Goal: Task Accomplishment & Management: Manage account settings

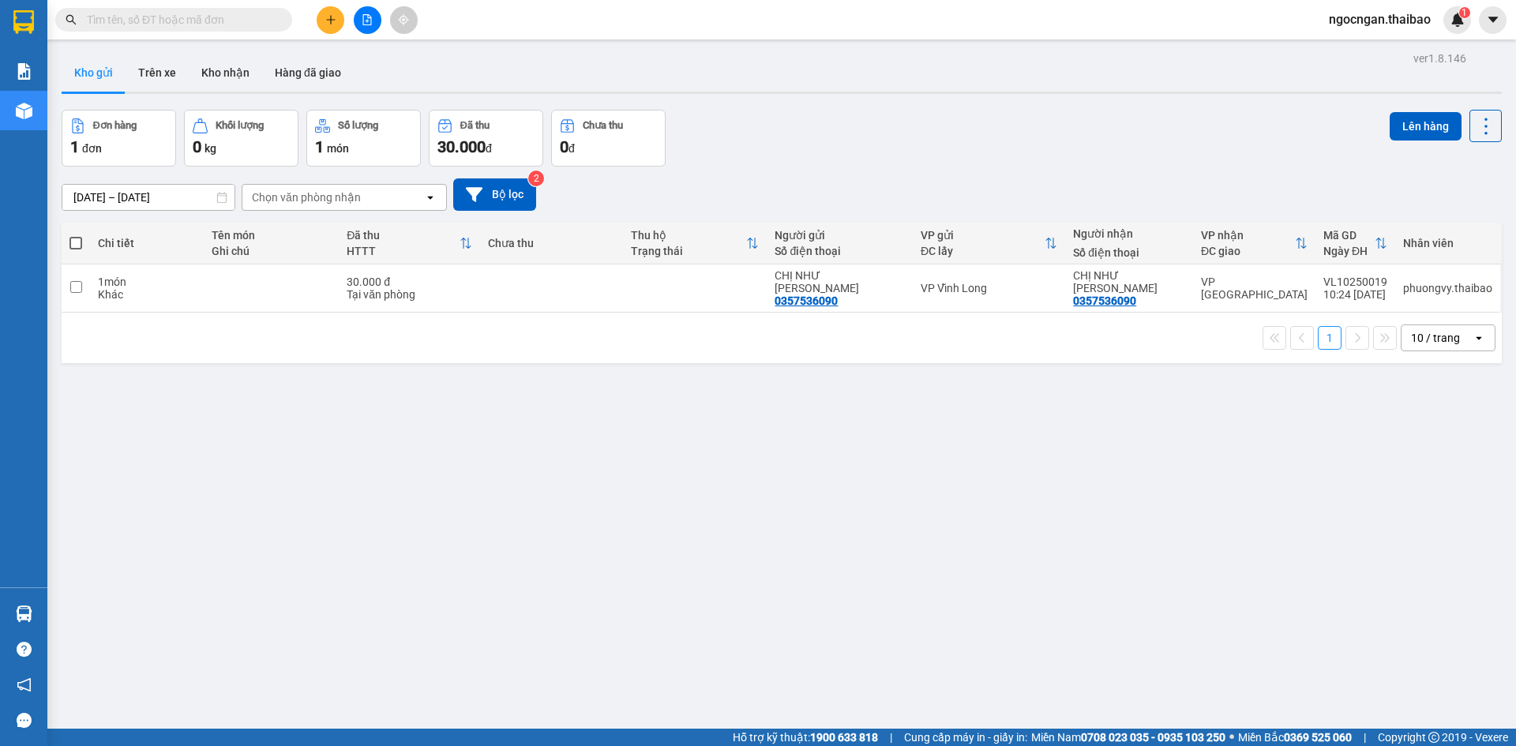
click at [896, 138] on div "Đơn hàng 1 đơn Khối lượng 0 kg Số lượng 1 món Đã thu 30.000 đ Chưa thu 0 đ Lên …" at bounding box center [782, 138] width 1440 height 57
drag, startPoint x: 561, startPoint y: 102, endPoint x: 320, endPoint y: 115, distance: 241.2
click at [560, 102] on div "ver 1.8.146 Kho gửi Trên xe Kho nhận Hàng đã giao Đơn hàng 1 đơn Khối lượng 0 k…" at bounding box center [781, 420] width 1453 height 746
drag, startPoint x: 529, startPoint y: 55, endPoint x: 511, endPoint y: 63, distance: 19.8
drag, startPoint x: 511, startPoint y: 63, endPoint x: 166, endPoint y: 64, distance: 345.1
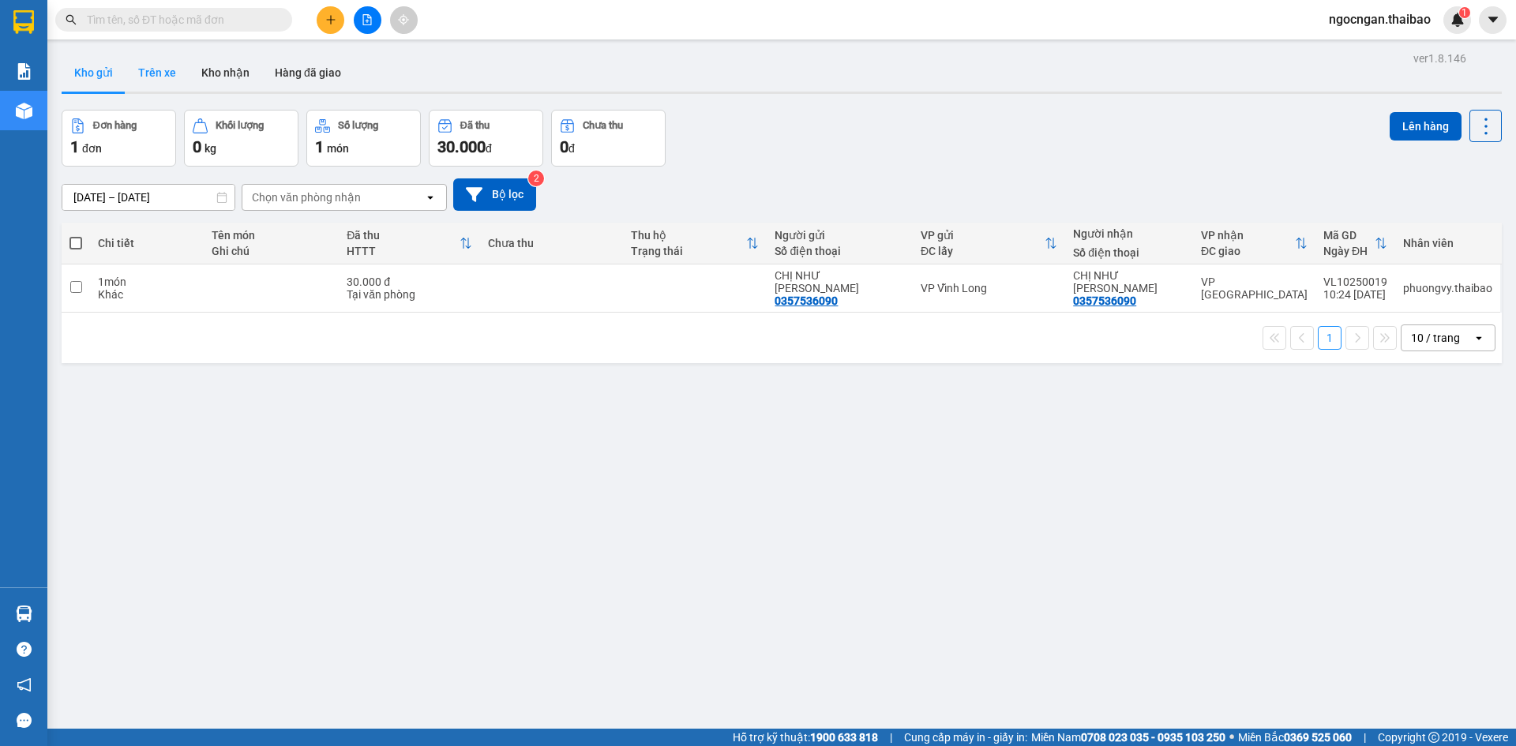
click at [166, 64] on button "Trên xe" at bounding box center [157, 73] width 63 height 38
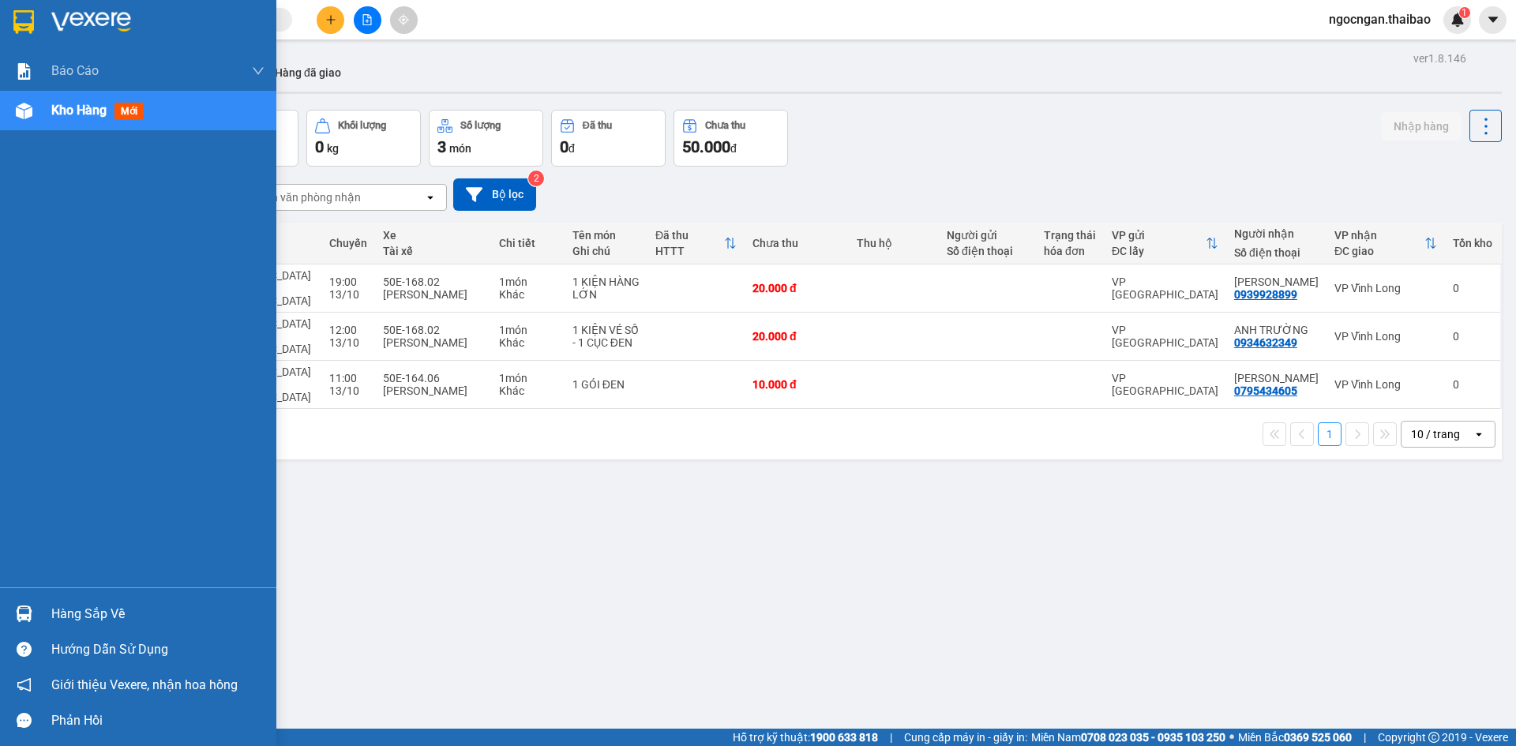
click at [39, 599] on div "Hàng sắp về" at bounding box center [138, 614] width 276 height 36
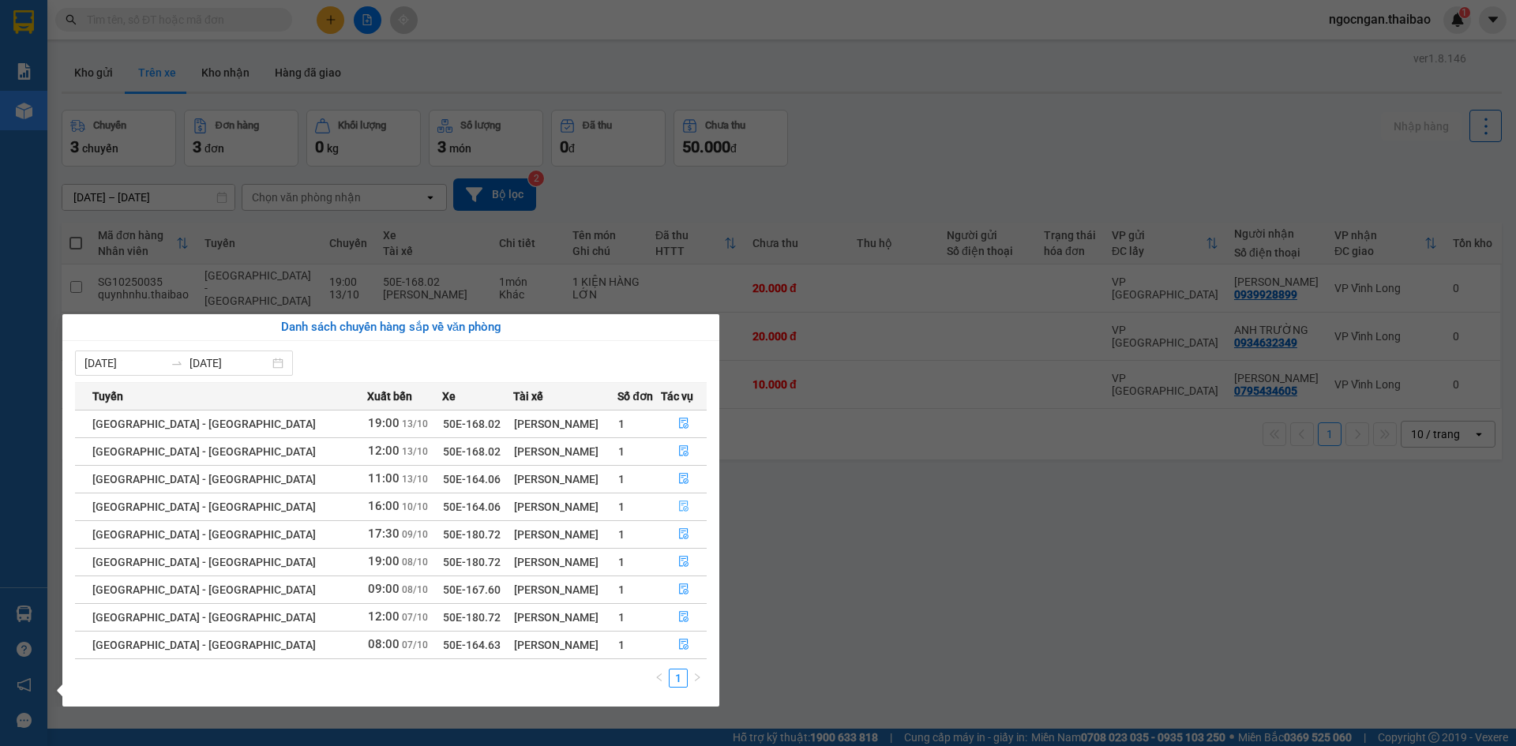
drag, startPoint x: 682, startPoint y: 509, endPoint x: 690, endPoint y: 508, distance: 8.1
click at [690, 508] on button "button" at bounding box center [684, 506] width 44 height 25
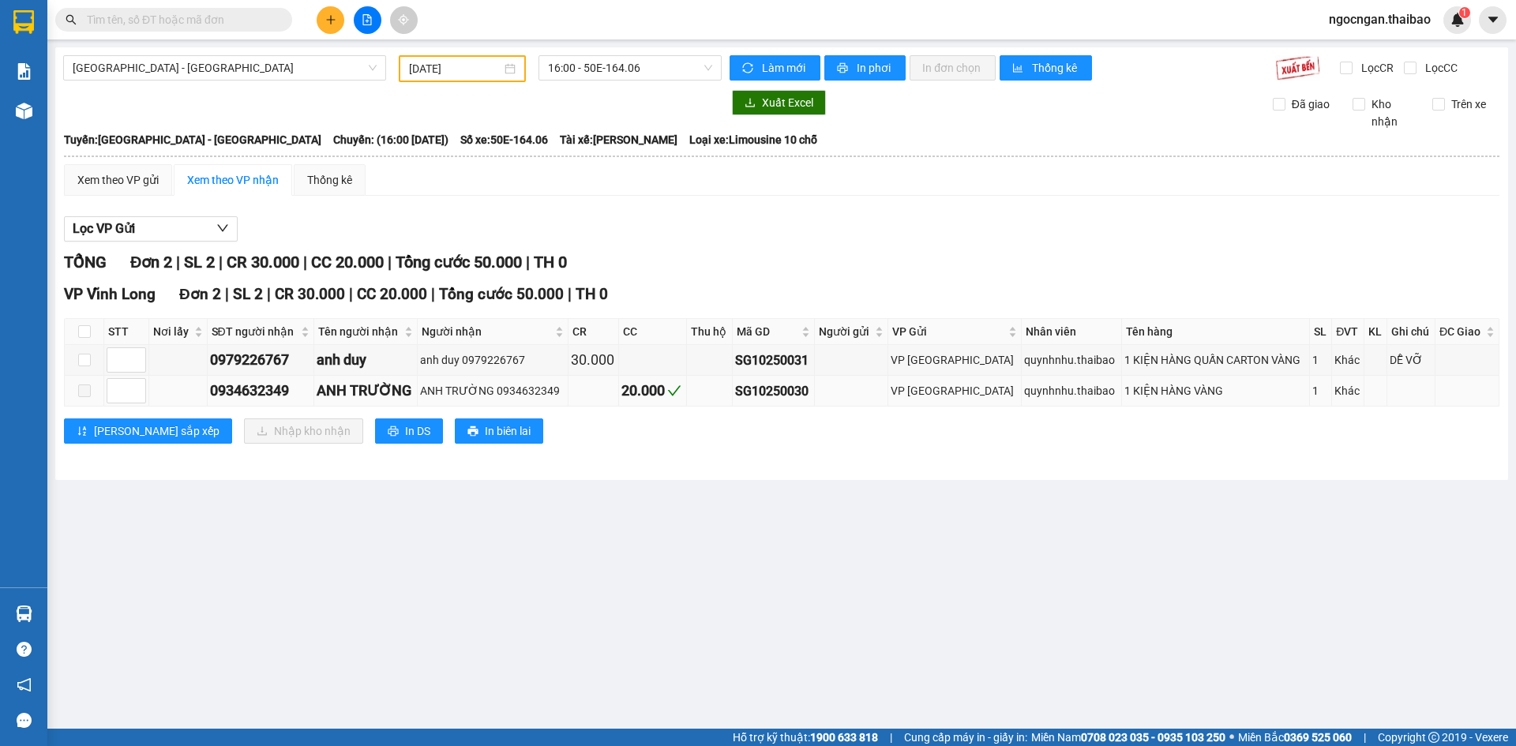
click at [84, 391] on span at bounding box center [84, 391] width 13 height 13
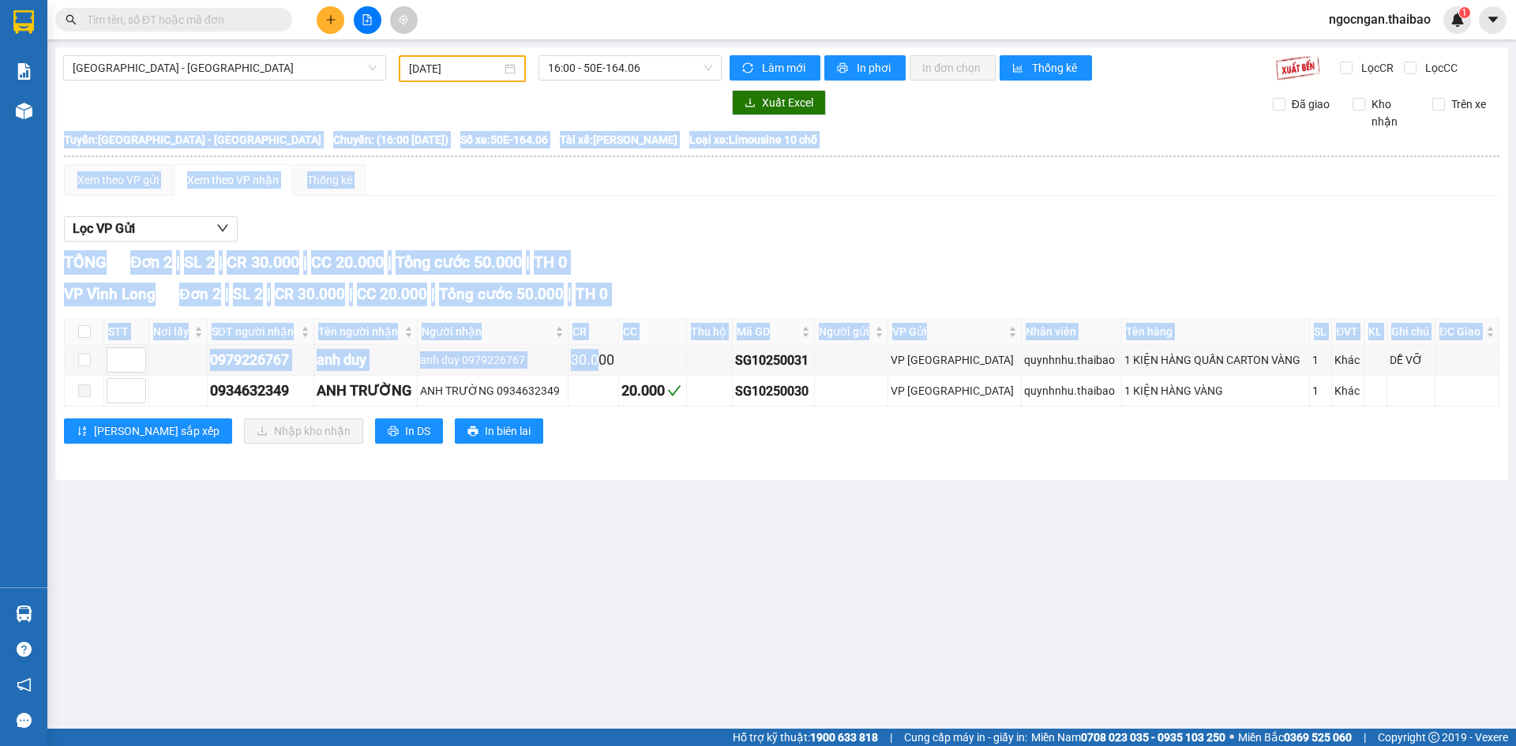
drag, startPoint x: 616, startPoint y: 355, endPoint x: 621, endPoint y: 436, distance: 81.5
click at [621, 436] on div "VP [GEOGRAPHIC_DATA] 2 | SL 2 | CR 30.000 | CC 20.000 | Tổng cước 50.000 | TH 0…" at bounding box center [782, 369] width 1436 height 173
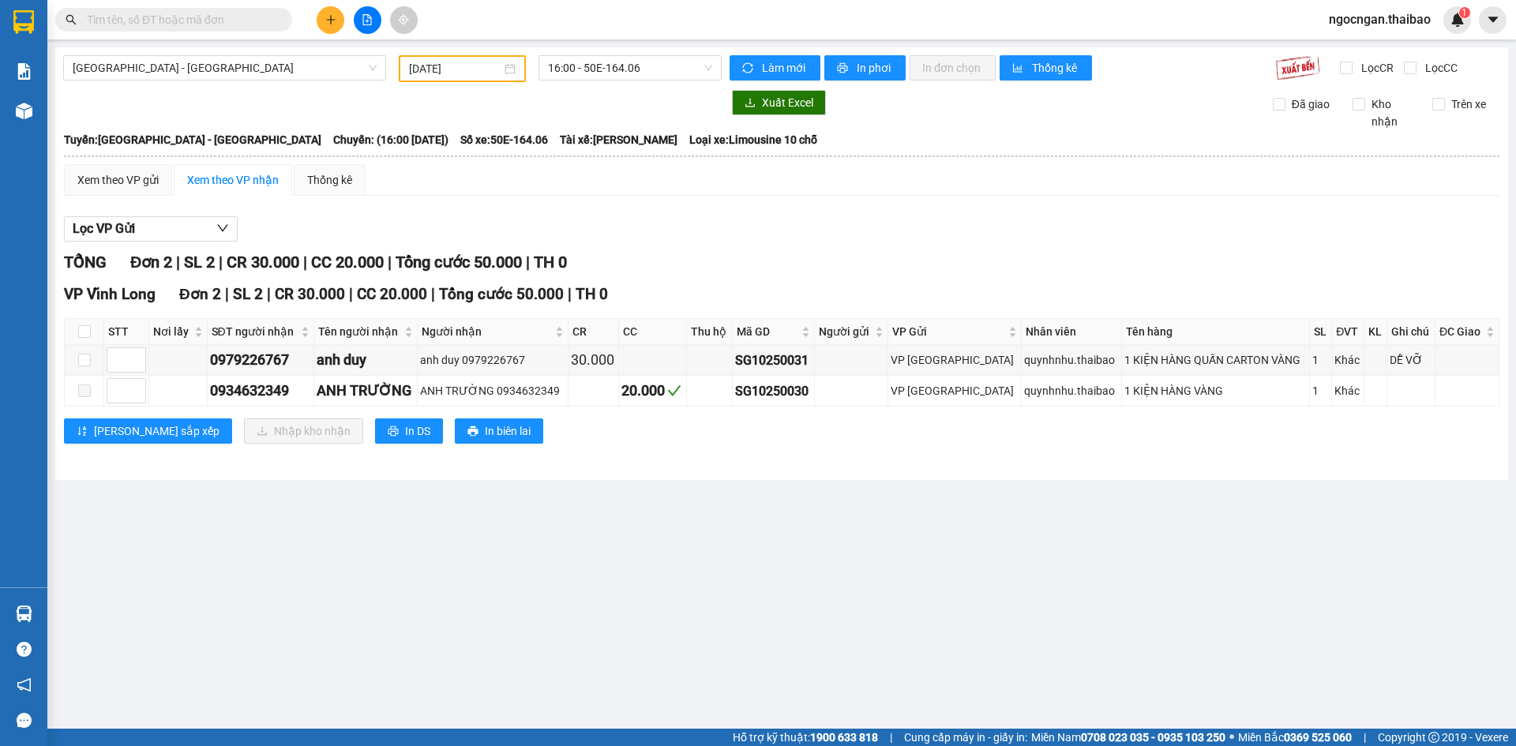
click at [619, 344] on th "CR" at bounding box center [594, 332] width 51 height 26
click at [619, 404] on td at bounding box center [594, 391] width 51 height 31
click at [653, 396] on div "20.000" at bounding box center [652, 391] width 62 height 22
click at [681, 394] on icon "check" at bounding box center [674, 391] width 14 height 14
click at [92, 390] on td at bounding box center [84, 391] width 39 height 31
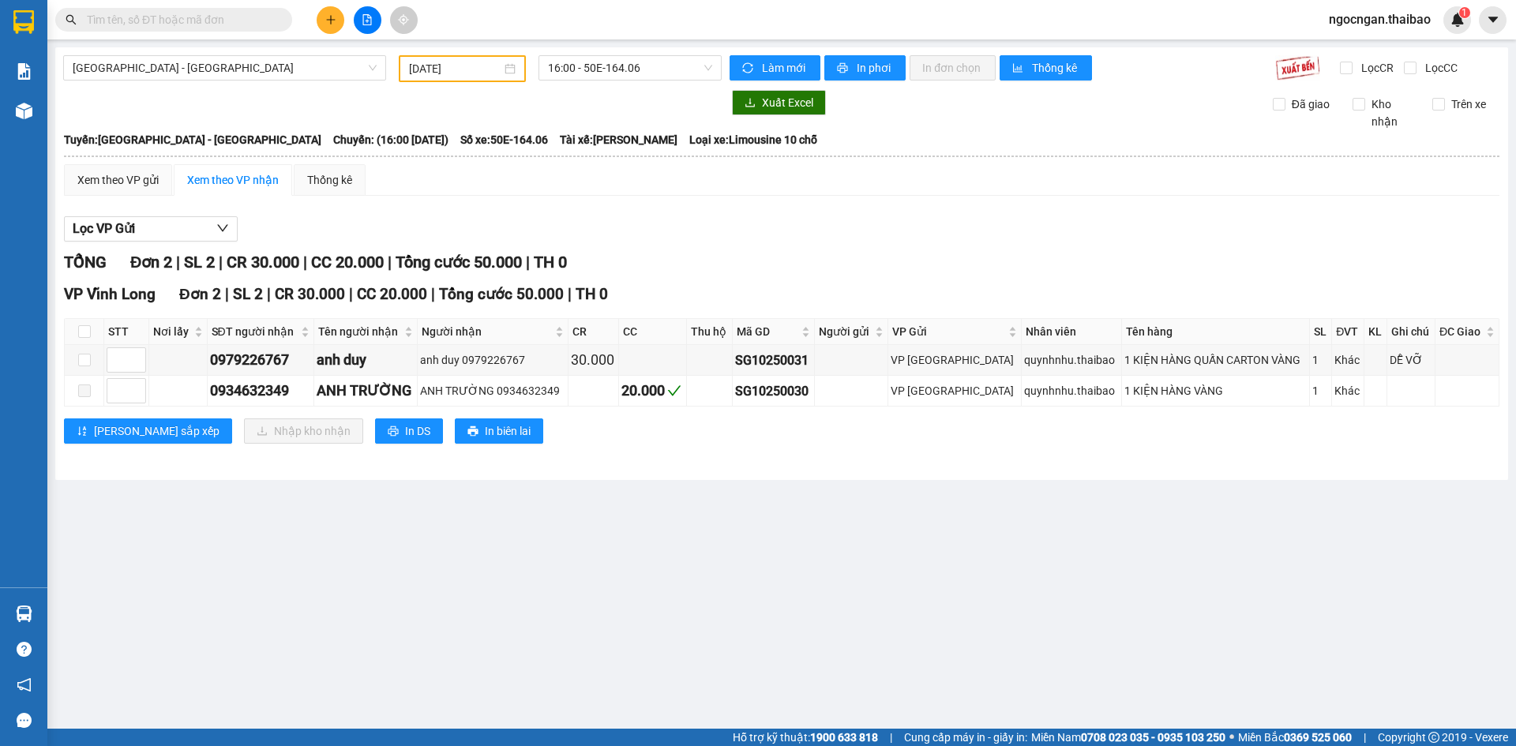
click at [1131, 409] on div "VP [GEOGRAPHIC_DATA] 2 | SL 2 | CR 30.000 | CC 20.000 | Tổng cước 50.000 | TH 0…" at bounding box center [782, 369] width 1436 height 173
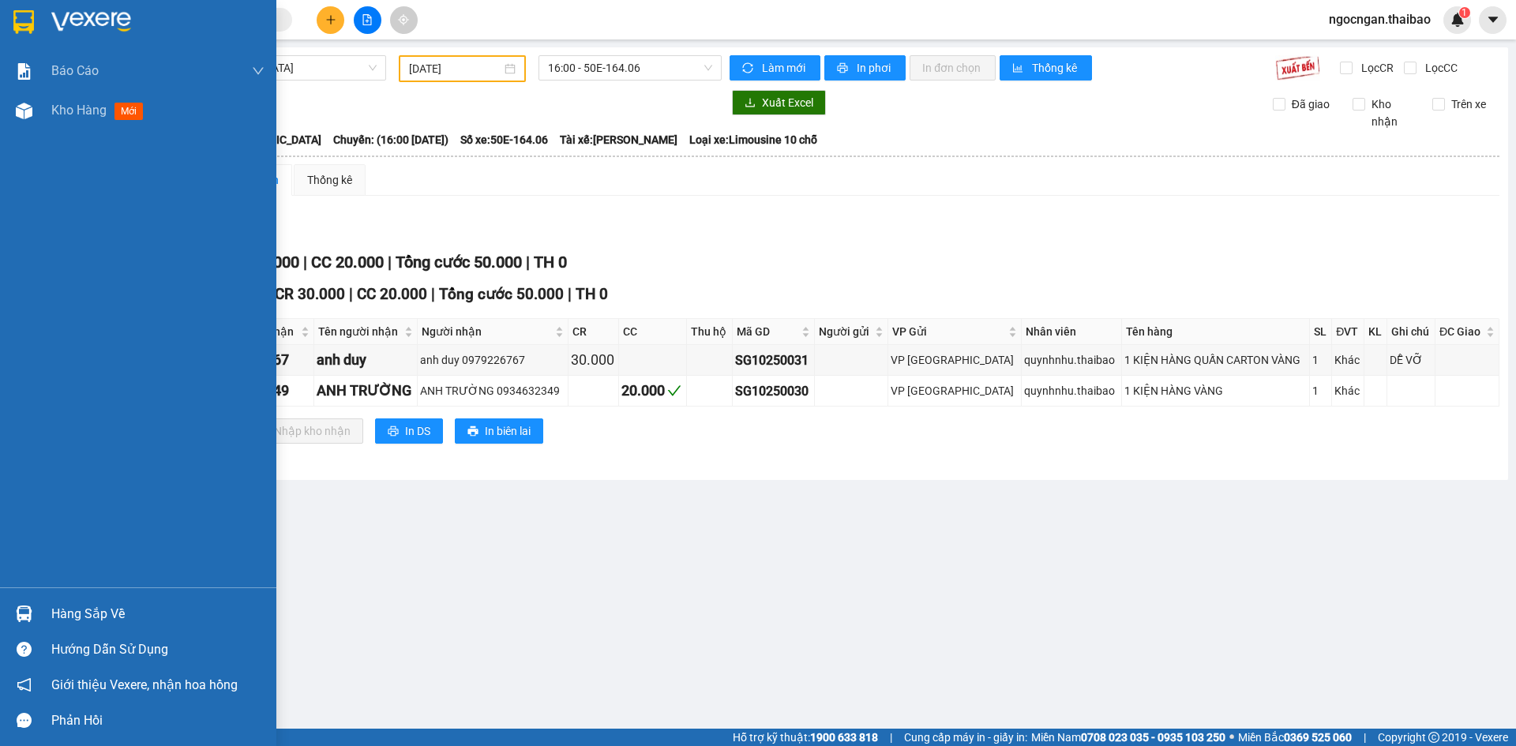
click at [132, 625] on div "Hàng sắp về" at bounding box center [138, 614] width 276 height 36
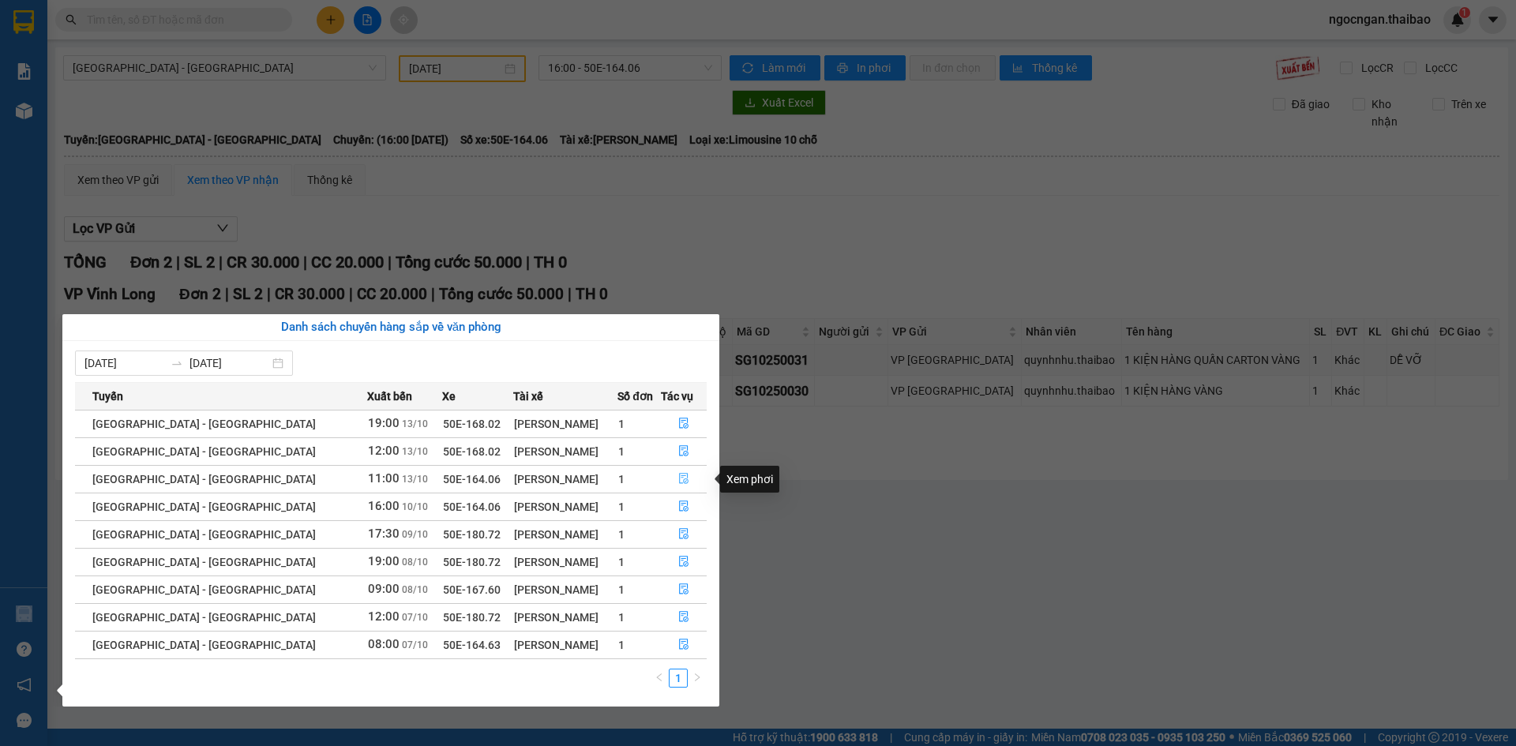
click at [678, 481] on icon "file-done" at bounding box center [683, 478] width 11 height 11
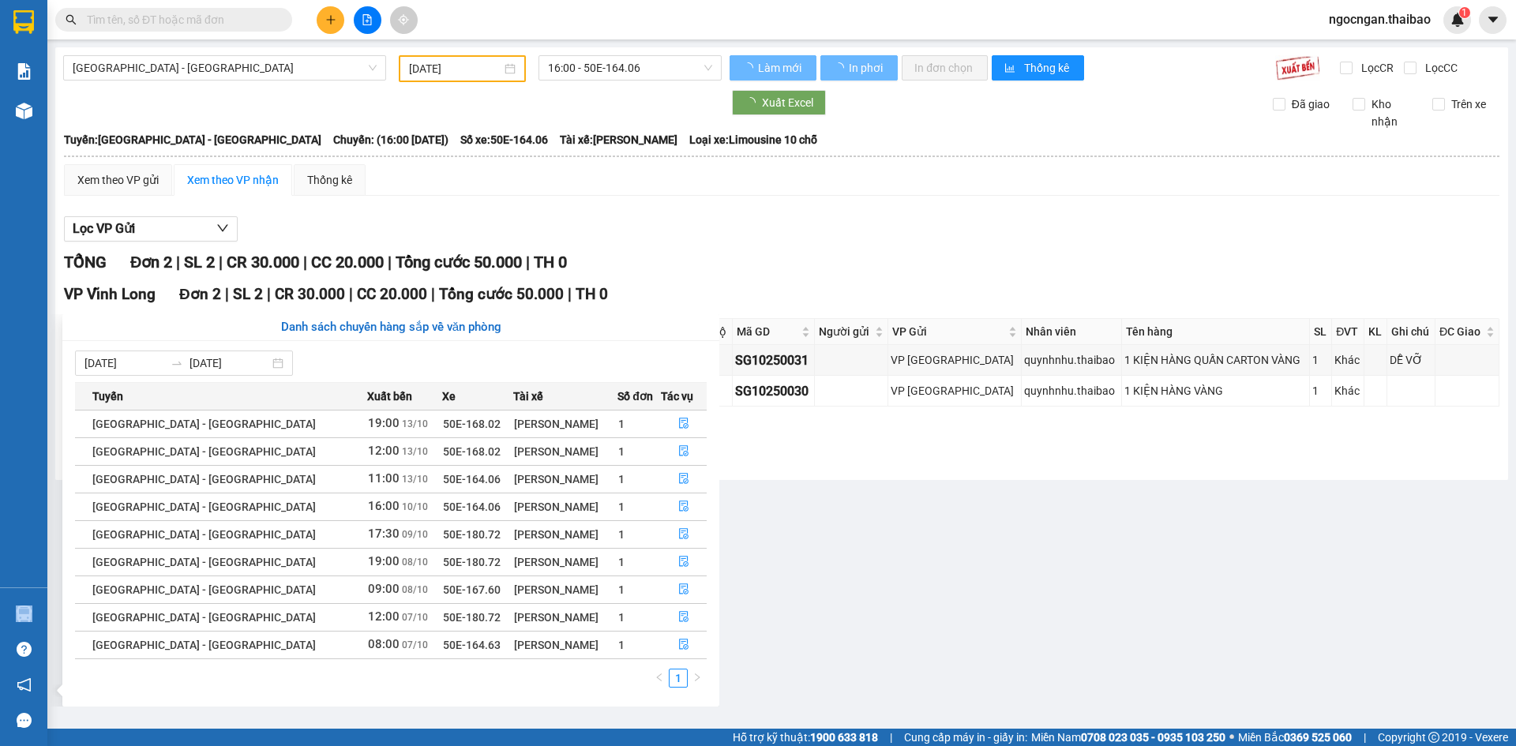
type input "[DATE]"
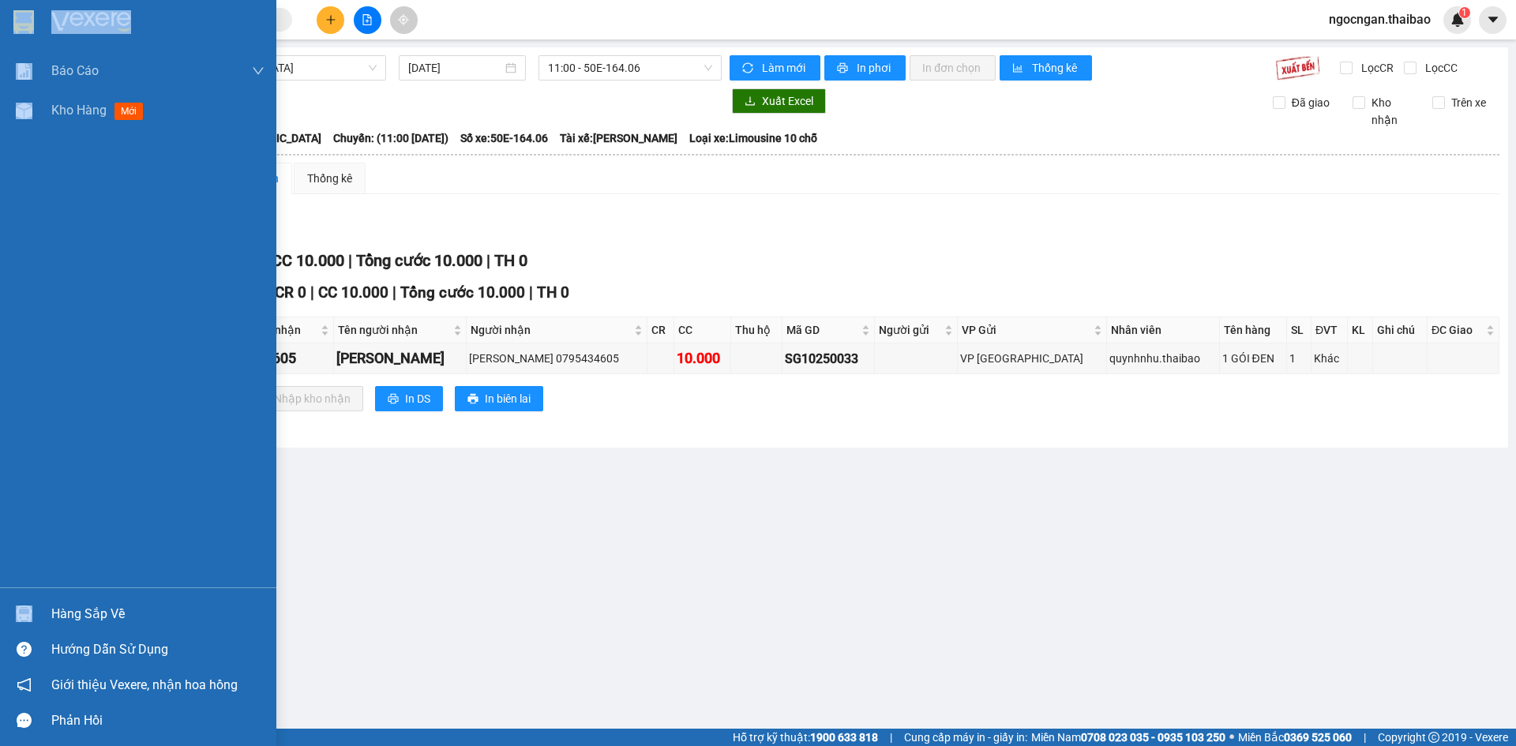
click at [84, 610] on div "Hàng sắp về" at bounding box center [157, 614] width 213 height 24
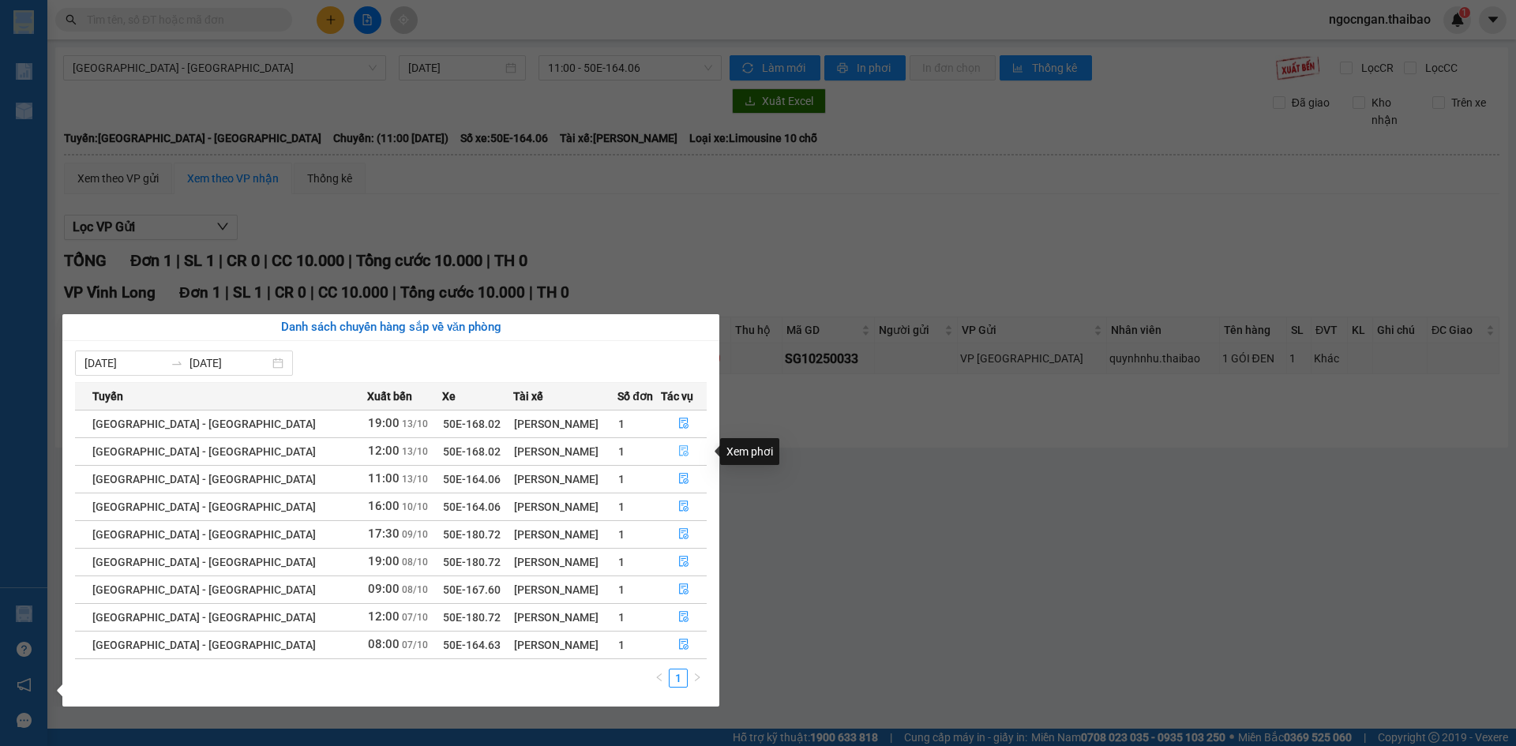
click at [679, 450] on icon "file-done" at bounding box center [683, 451] width 9 height 11
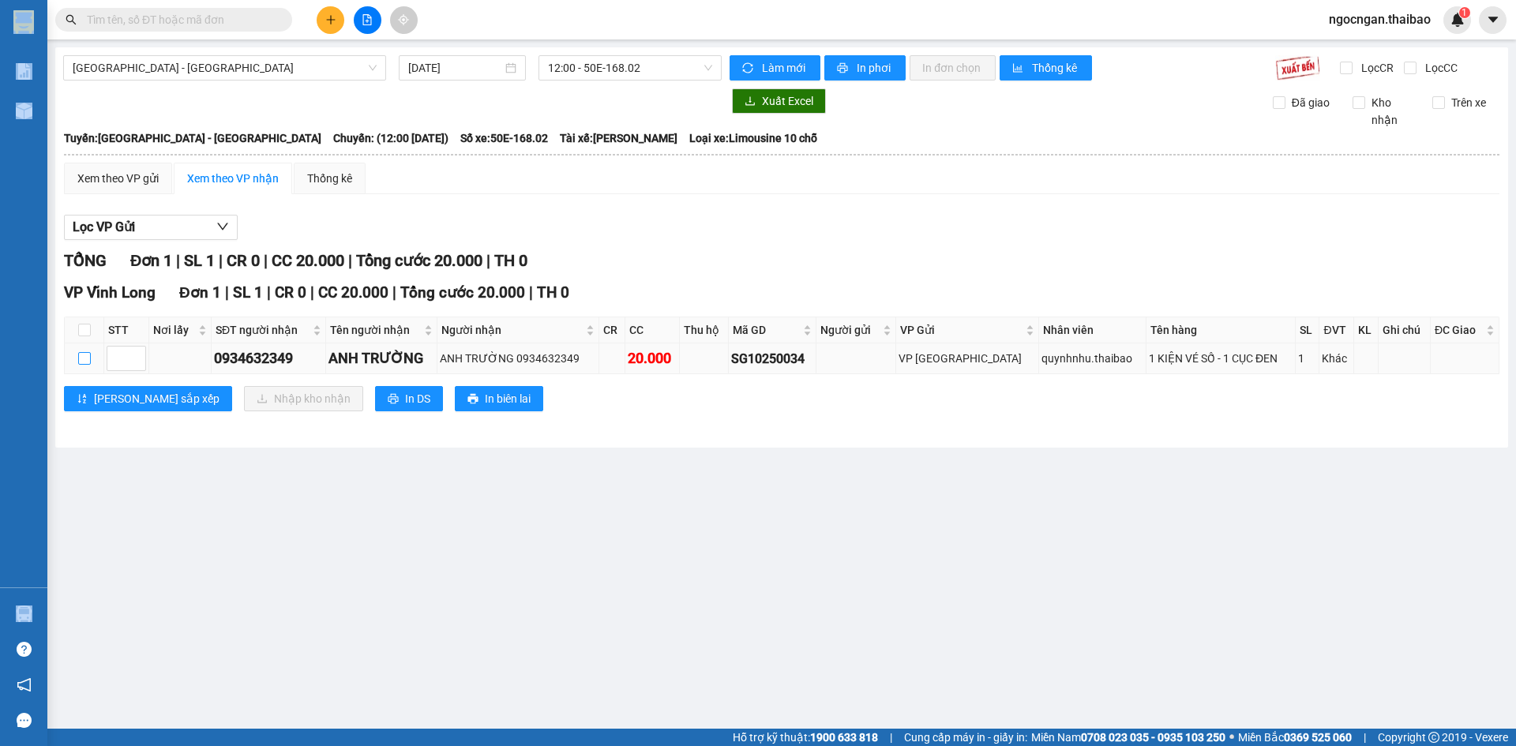
click at [79, 362] on input "checkbox" at bounding box center [84, 358] width 13 height 13
checkbox input "true"
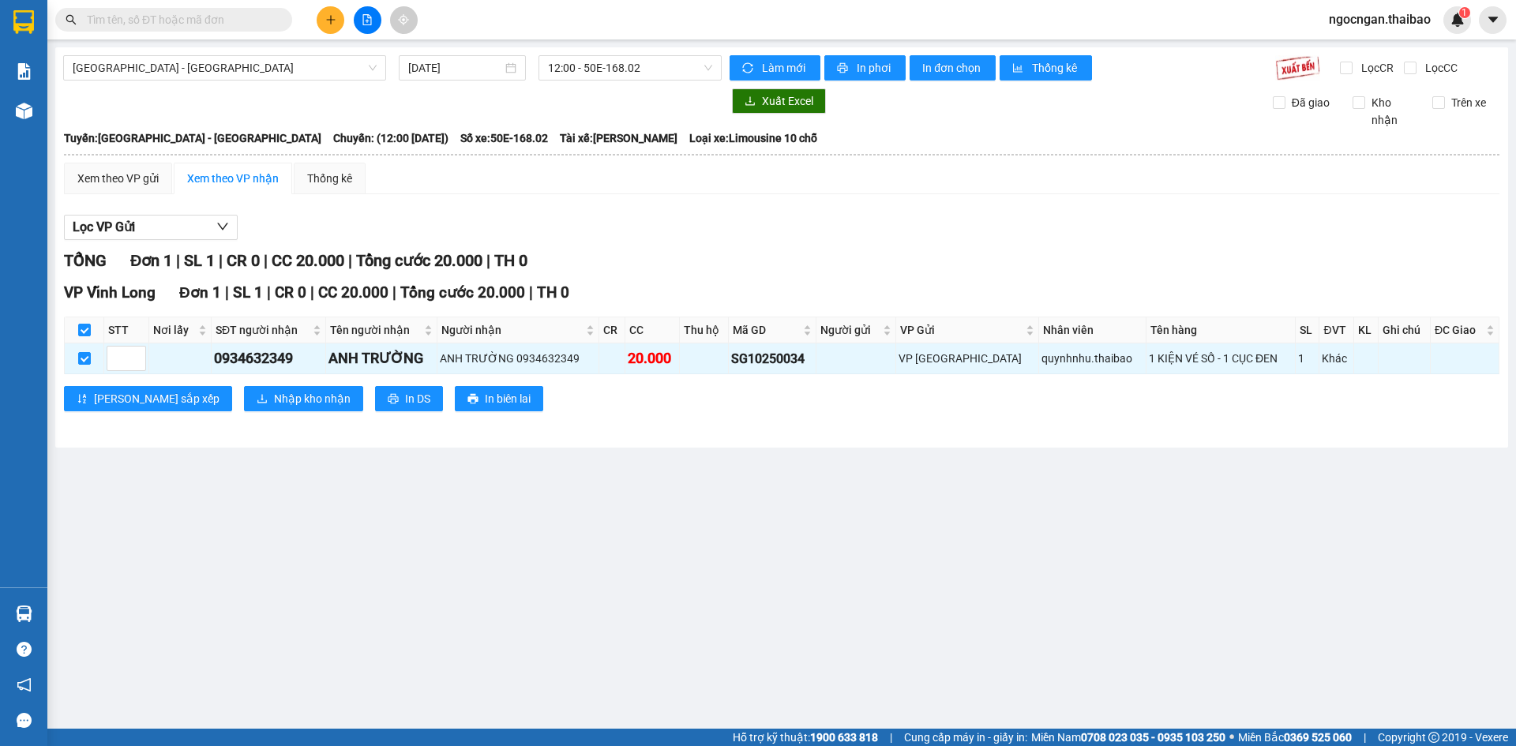
drag, startPoint x: 969, startPoint y: 425, endPoint x: 858, endPoint y: 440, distance: 112.3
drag, startPoint x: 858, startPoint y: 440, endPoint x: 719, endPoint y: 437, distance: 139.0
click at [719, 437] on div "[GEOGRAPHIC_DATA] - [GEOGRAPHIC_DATA] [DATE] 12:00 - 50E-168.02 Làm mới In phơi…" at bounding box center [781, 247] width 1453 height 400
click at [274, 395] on span "Nhập kho nhận" at bounding box center [312, 398] width 77 height 17
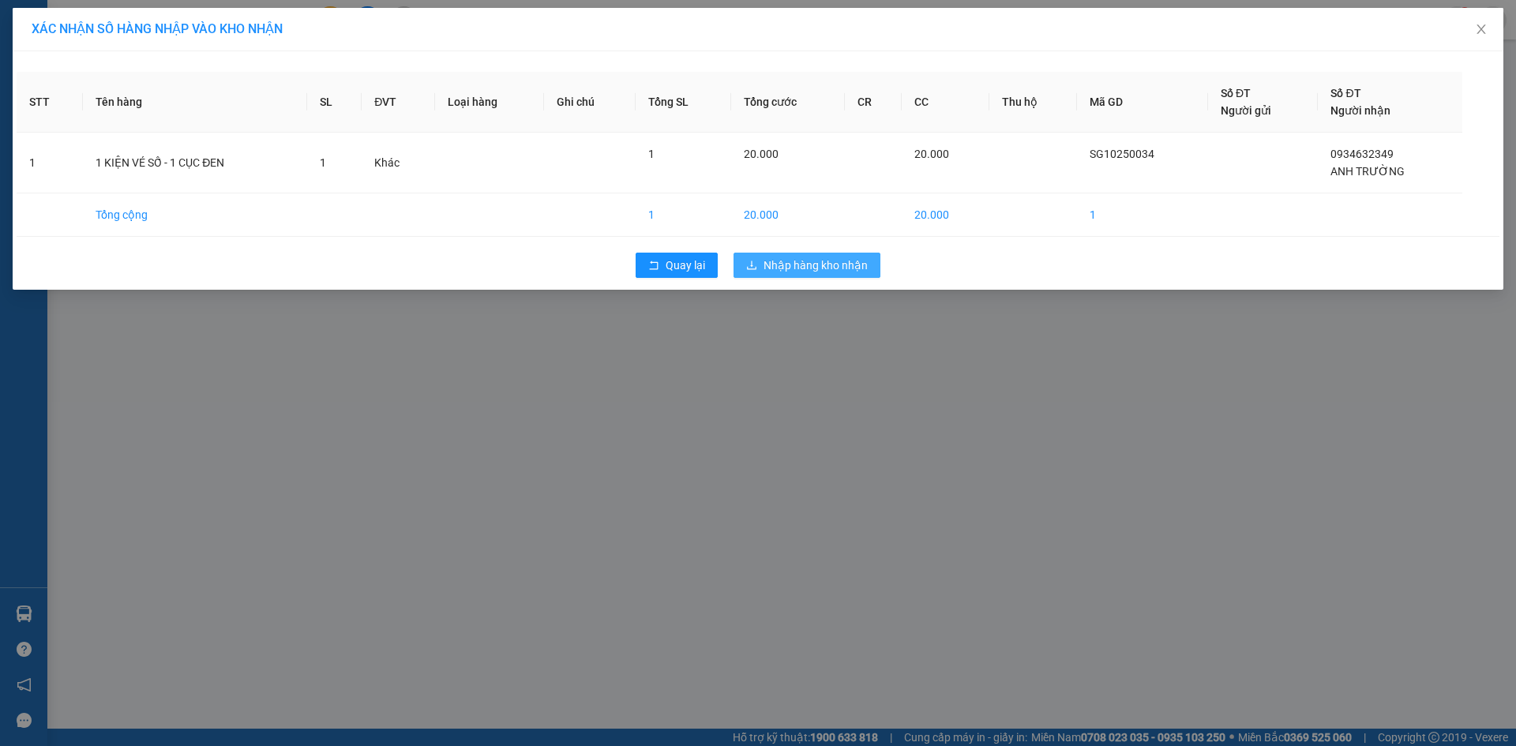
click at [862, 268] on span "Nhập hàng kho nhận" at bounding box center [816, 265] width 104 height 17
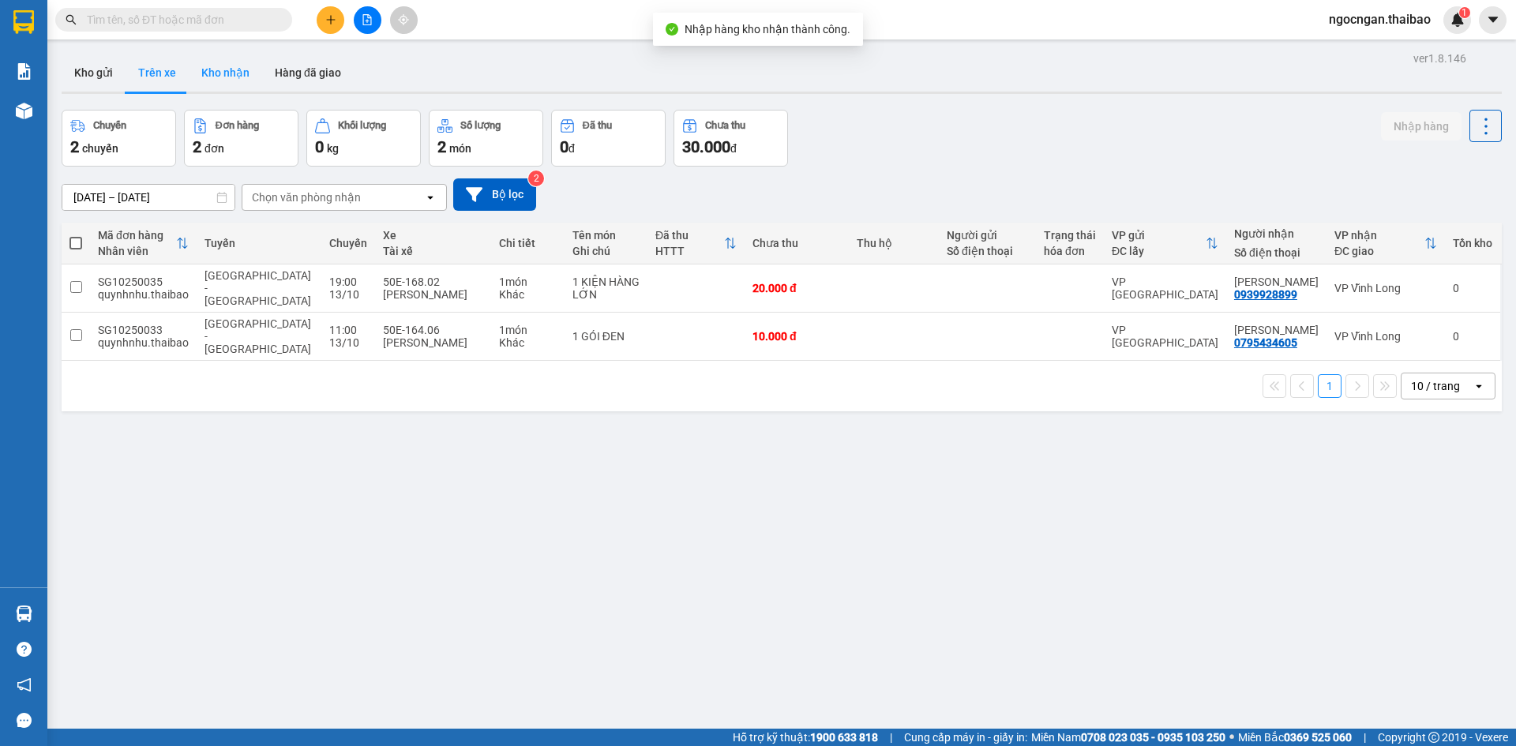
click at [227, 77] on button "Kho nhận" at bounding box center [225, 73] width 73 height 38
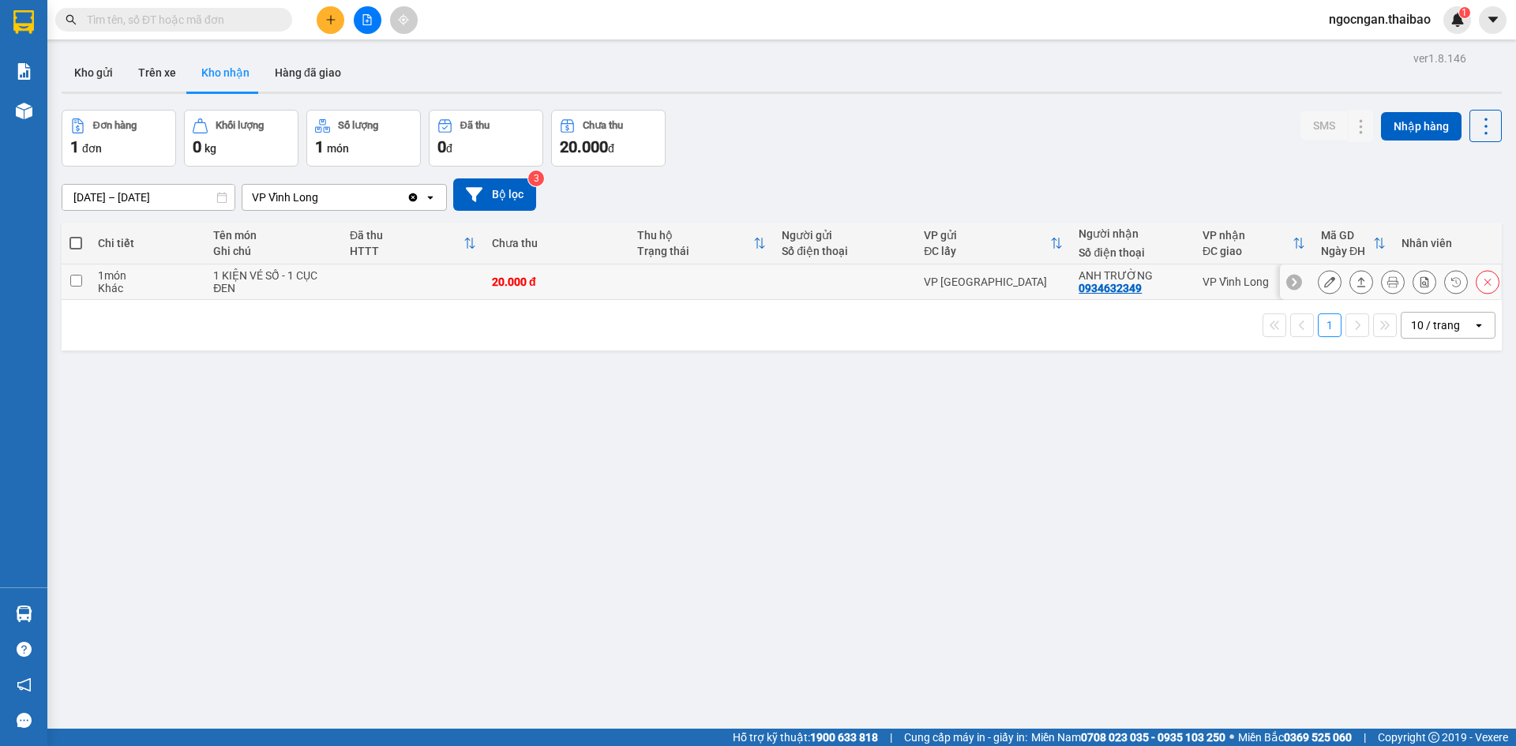
click at [71, 280] on input "checkbox" at bounding box center [76, 281] width 12 height 12
checkbox input "true"
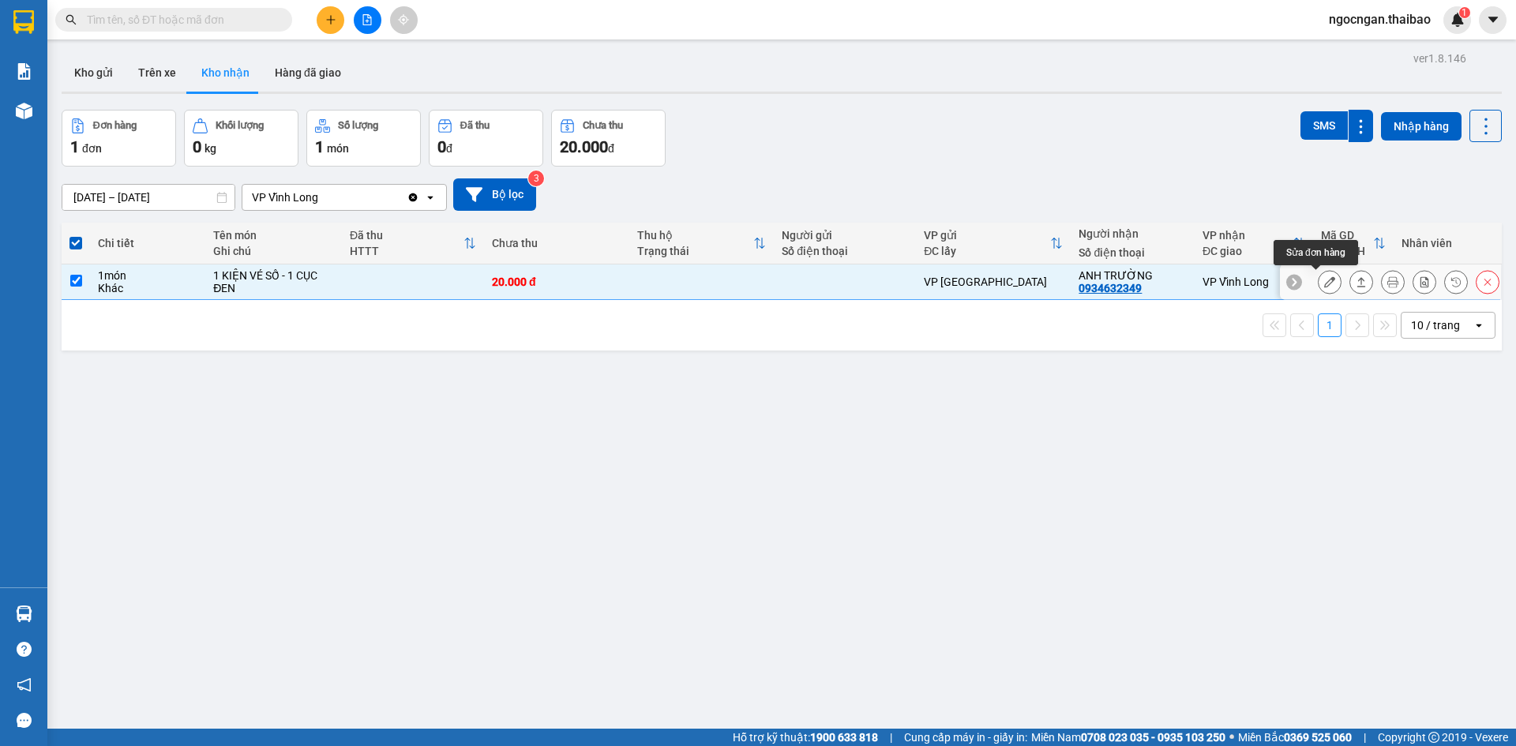
click at [1324, 279] on icon at bounding box center [1329, 281] width 11 height 11
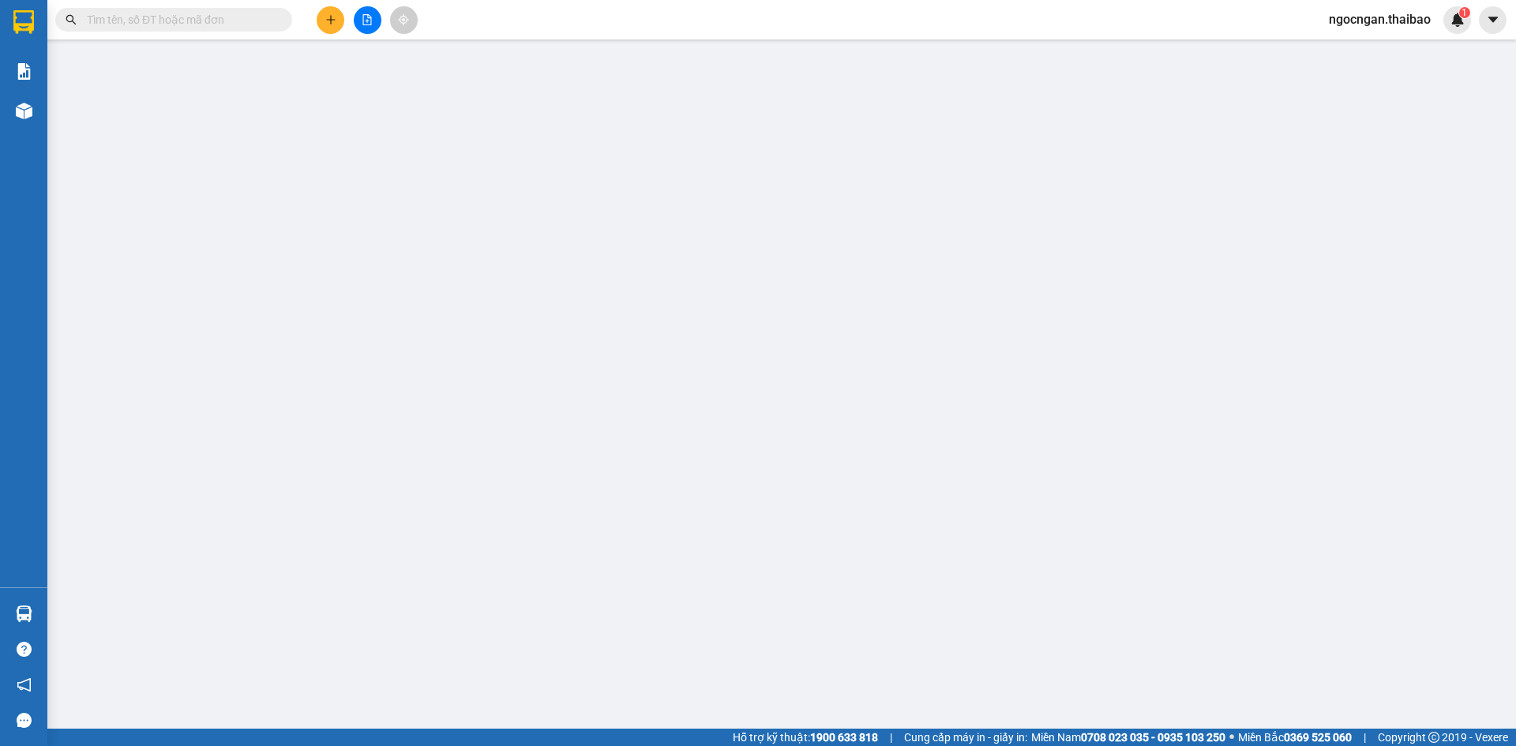
type input "0934632349"
type input "ANH TRƯỜNG"
type input "20.000"
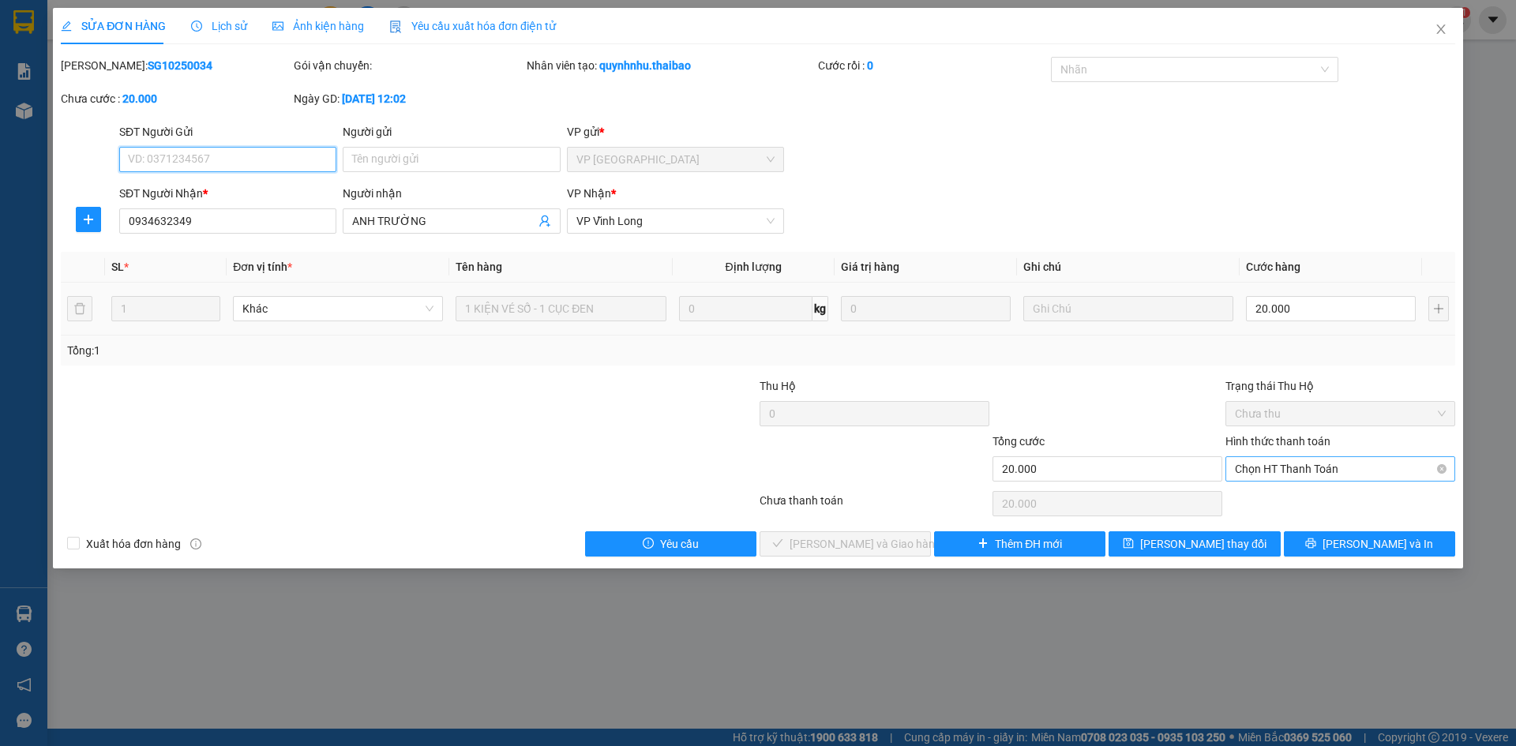
click at [1351, 462] on span "Chọn HT Thanh Toán" at bounding box center [1340, 469] width 211 height 24
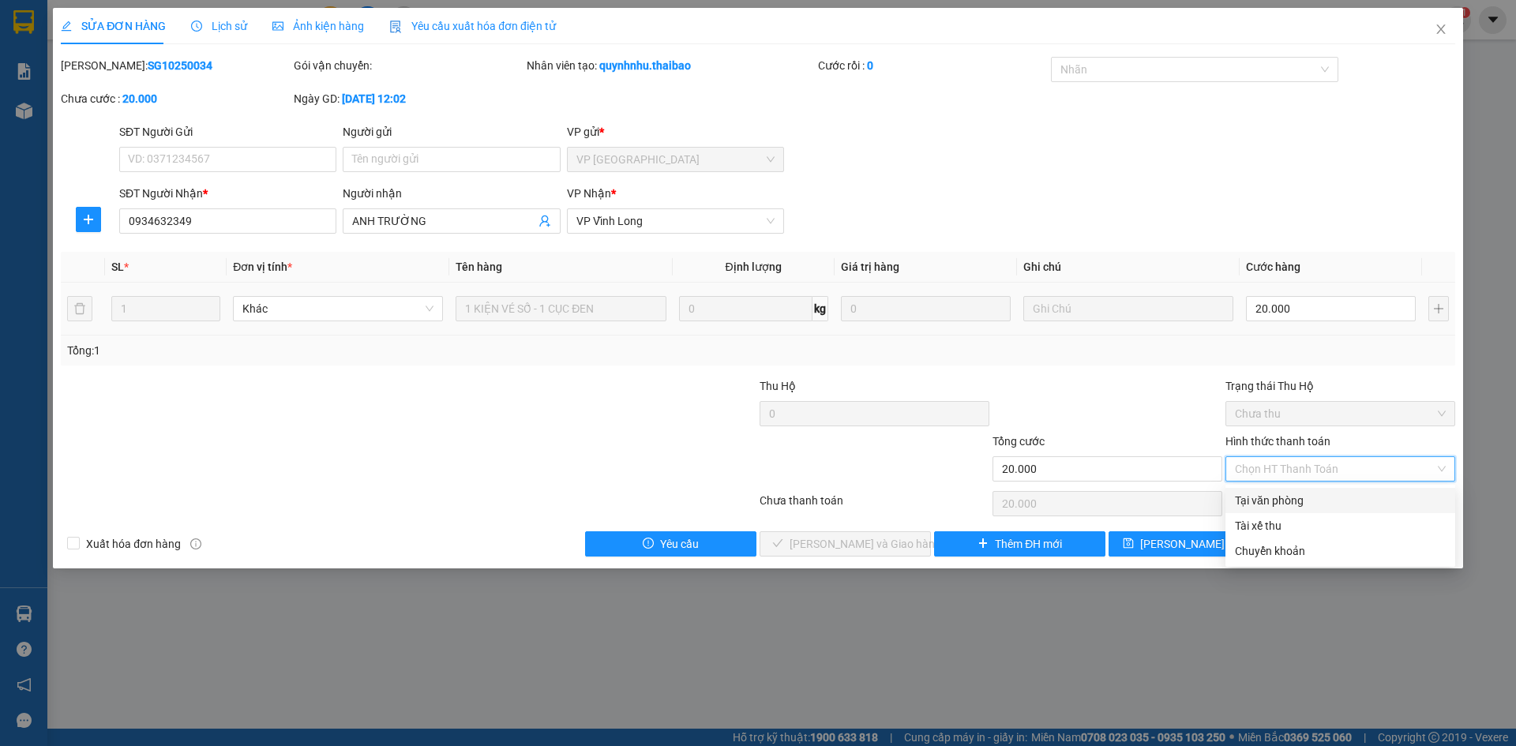
click at [1343, 498] on div "Tại văn phòng" at bounding box center [1340, 500] width 211 height 17
type input "0"
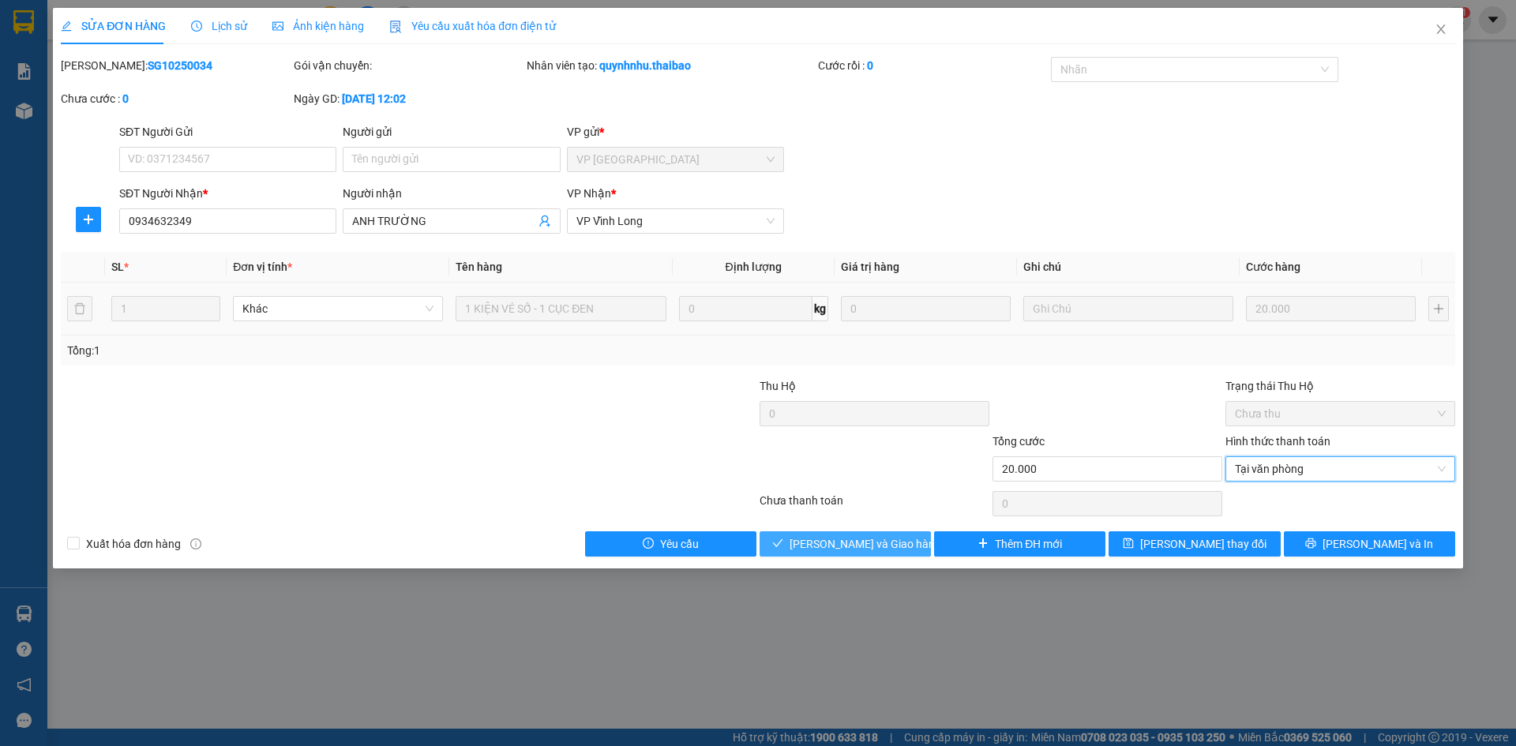
click at [824, 546] on span "[PERSON_NAME] và Giao hàng" at bounding box center [866, 543] width 152 height 17
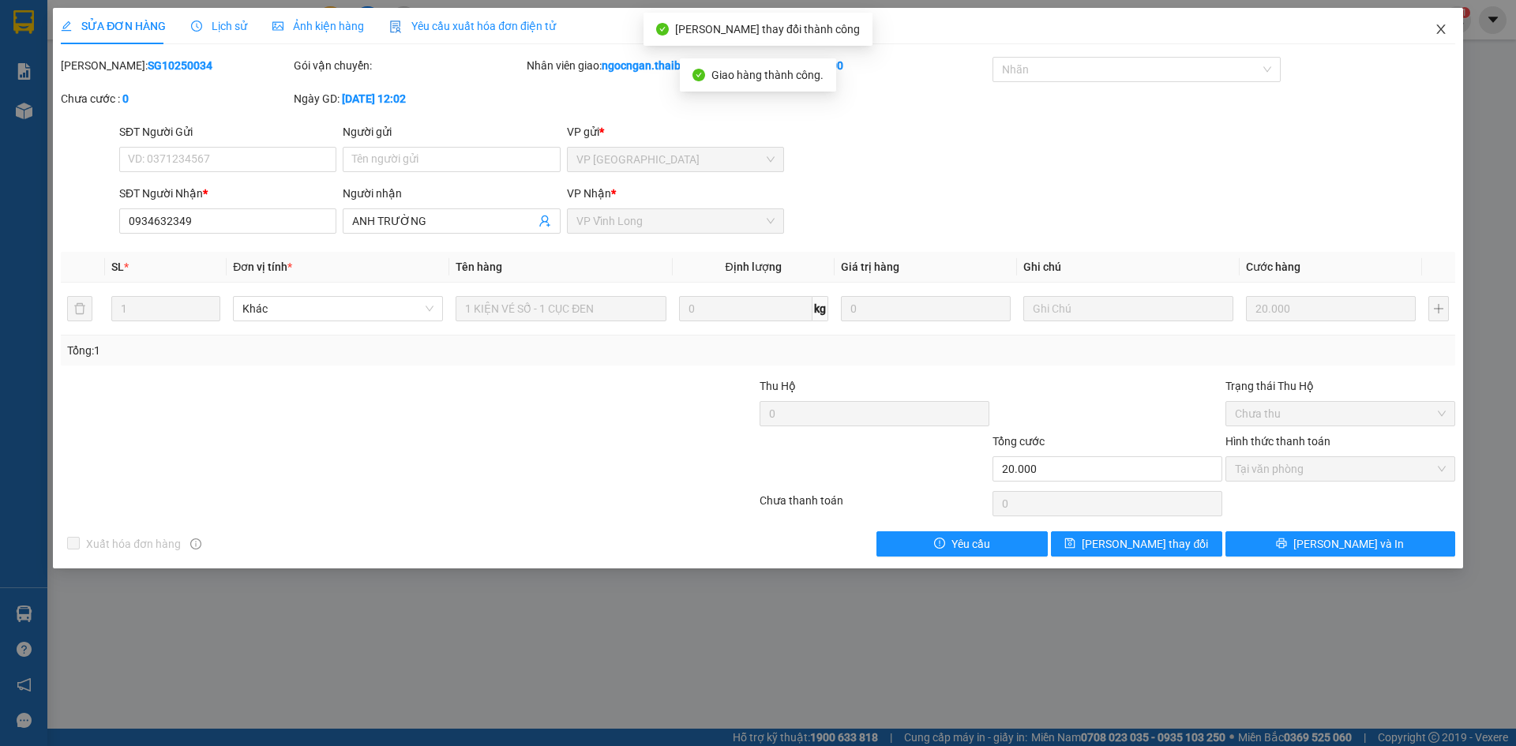
click at [1427, 28] on span "Close" at bounding box center [1441, 30] width 44 height 44
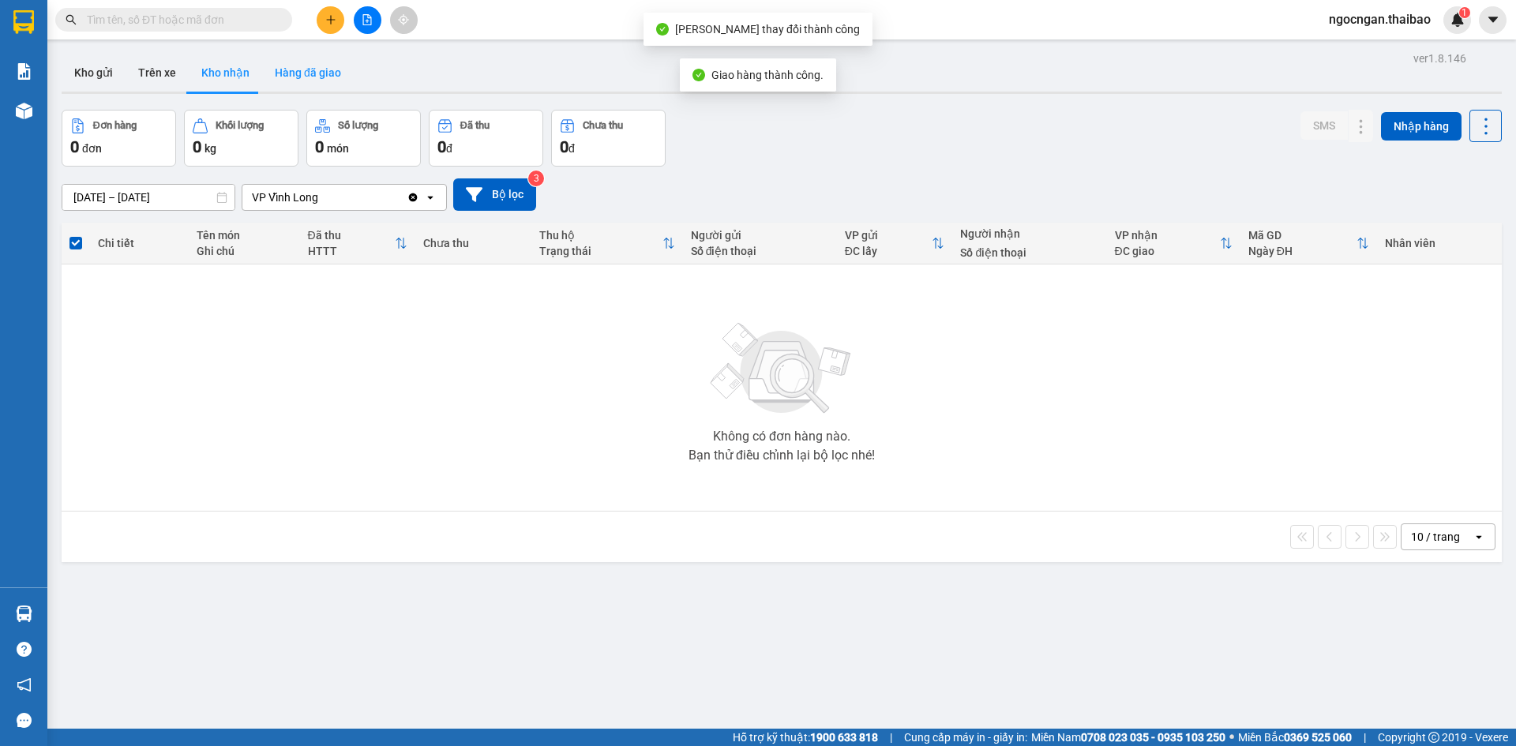
click at [321, 79] on button "Hàng đã giao" at bounding box center [308, 73] width 92 height 38
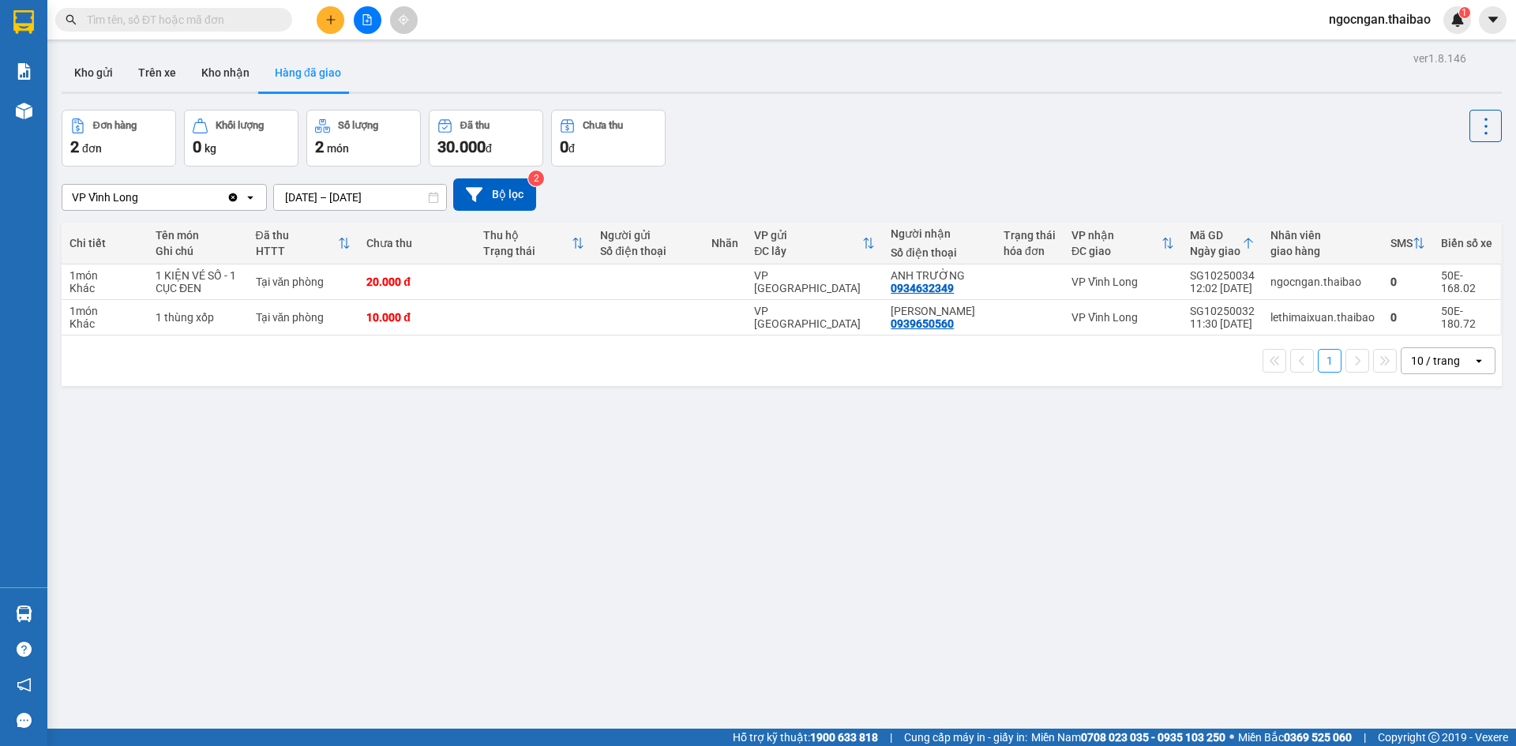
drag, startPoint x: 1112, startPoint y: 380, endPoint x: 1094, endPoint y: 377, distance: 18.3
drag, startPoint x: 1094, startPoint y: 377, endPoint x: 869, endPoint y: 382, distance: 225.1
click at [869, 382] on div "1 10 / trang open" at bounding box center [782, 361] width 1440 height 51
drag, startPoint x: 313, startPoint y: 296, endPoint x: 80, endPoint y: 301, distance: 233.8
click at [102, 298] on tr "1 món Khác 1 KIỆN VÉ SỐ - 1 CỤC ĐEN Tại văn phòng 20.000 đ VP [GEOGRAPHIC_DATA]…" at bounding box center [782, 283] width 1440 height 36
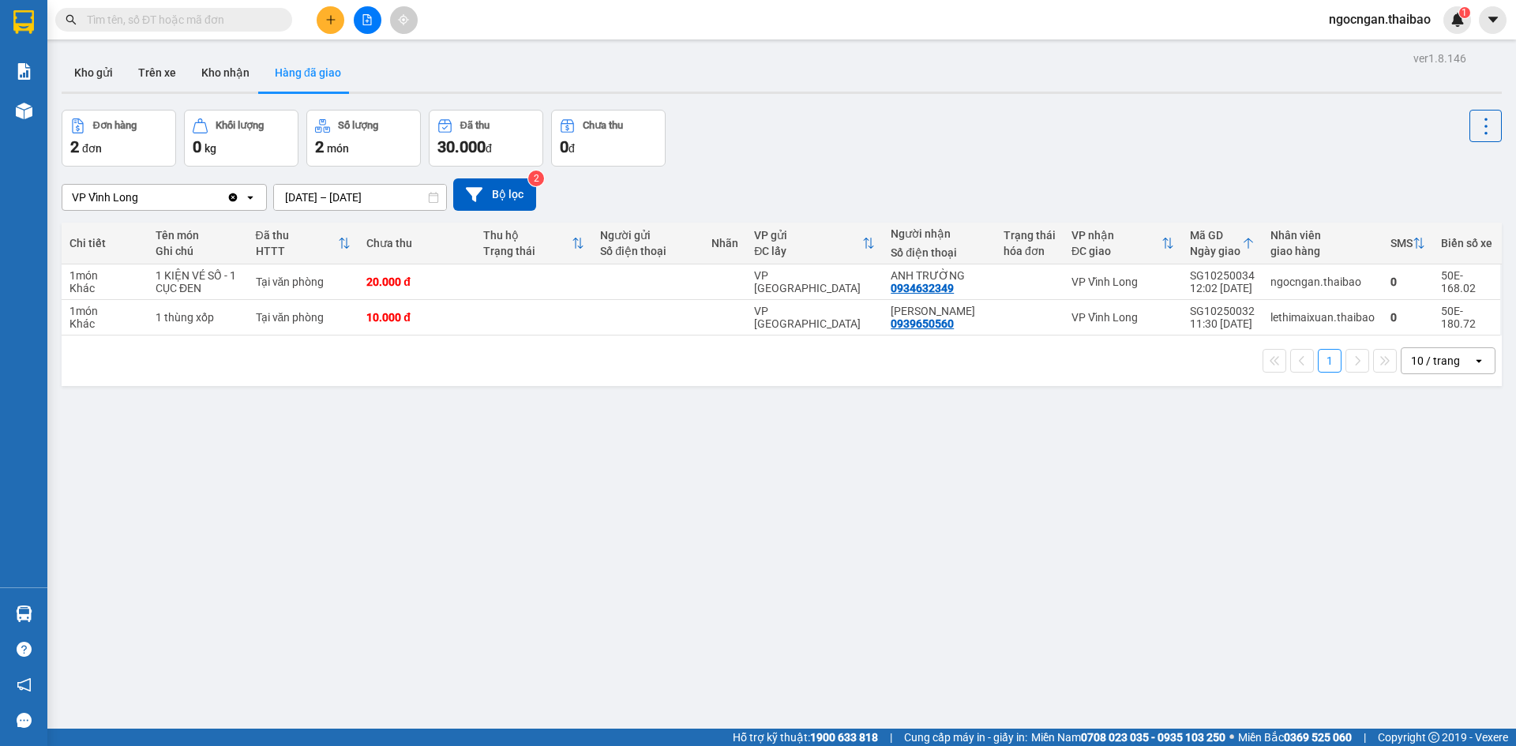
click at [1385, 14] on span "ngocngan.thaibao" at bounding box center [1379, 19] width 127 height 20
click at [1391, 51] on span "Đăng xuất" at bounding box center [1386, 48] width 95 height 17
